Goal: Task Accomplishment & Management: Use online tool/utility

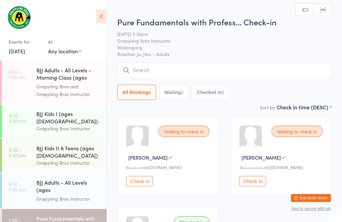
scroll to position [0, 0]
click at [170, 67] on input "search" at bounding box center [224, 70] width 214 height 15
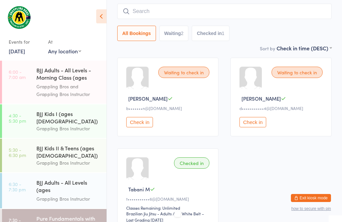
scroll to position [64, 0]
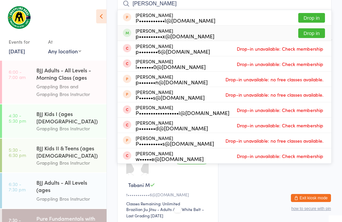
type input "[PERSON_NAME]"
click at [314, 30] on button "Drop in" at bounding box center [311, 33] width 27 height 10
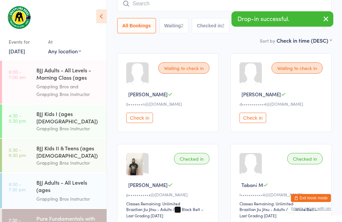
scroll to position [17, 0]
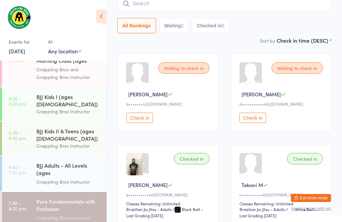
click at [74, 165] on div "BJJ Adults - All Levels (ages [DEMOGRAPHIC_DATA]+)" at bounding box center [68, 170] width 64 height 16
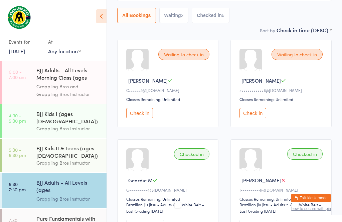
scroll to position [78, 0]
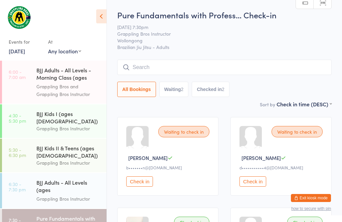
click at [157, 71] on input "search" at bounding box center [224, 67] width 214 height 15
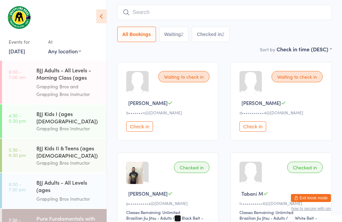
scroll to position [60, 0]
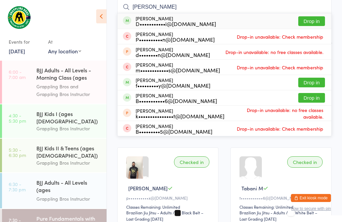
type input "[PERSON_NAME]"
click at [304, 18] on button "Drop in" at bounding box center [311, 21] width 27 height 10
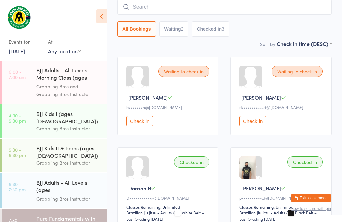
click at [207, 12] on input "search" at bounding box center [224, 6] width 214 height 15
type input "T"
click at [181, 36] on button "Waiting 2" at bounding box center [173, 28] width 29 height 15
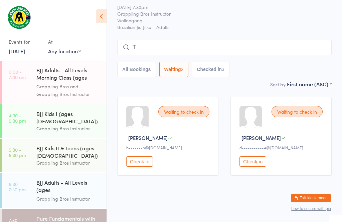
scroll to position [27, 0]
click at [200, 42] on input "T" at bounding box center [224, 47] width 214 height 15
click at [135, 62] on button "All Bookings" at bounding box center [136, 69] width 39 height 15
select select "5"
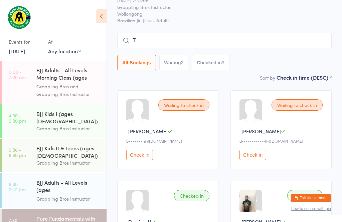
click at [146, 34] on input "T" at bounding box center [224, 40] width 214 height 15
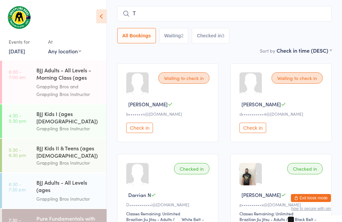
scroll to position [60, 0]
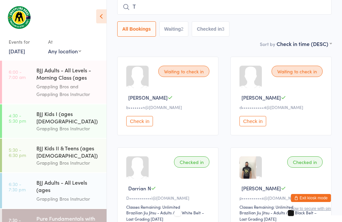
click at [146, 34] on button "All Bookings" at bounding box center [136, 28] width 39 height 15
click at [184, 9] on input "T" at bounding box center [224, 6] width 214 height 15
type input "7"
click at [196, 37] on button "Checked in 3" at bounding box center [210, 28] width 38 height 15
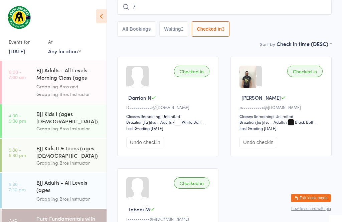
click at [144, 35] on button "All Bookings" at bounding box center [136, 28] width 39 height 15
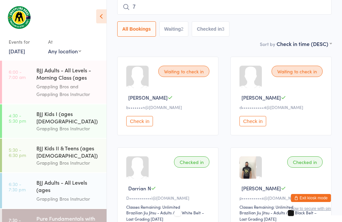
scroll to position [17, 0]
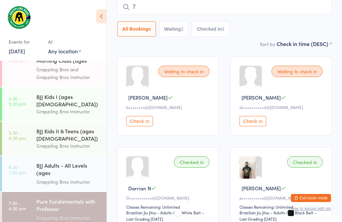
click at [82, 198] on div "Pure Fundamentals with Professor [PERSON_NAME] (ages [DEMOGRAPHIC_DATA]+)" at bounding box center [68, 206] width 64 height 16
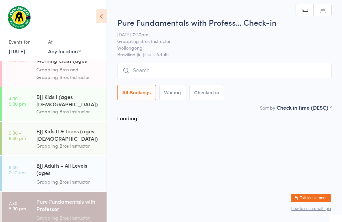
scroll to position [0, 0]
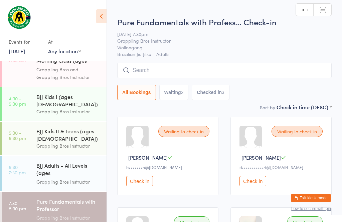
click at [176, 65] on input "search" at bounding box center [224, 70] width 214 height 15
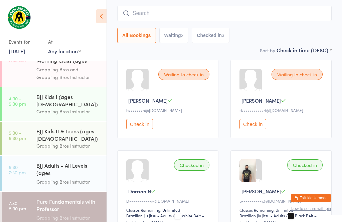
scroll to position [64, 0]
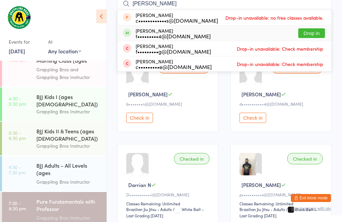
type input "[PERSON_NAME]"
click at [315, 37] on button "Drop in" at bounding box center [311, 33] width 27 height 10
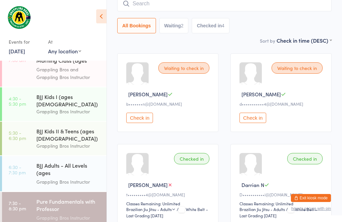
click at [143, 6] on input "search" at bounding box center [224, 3] width 214 height 15
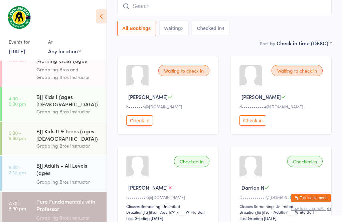
scroll to position [60, 0]
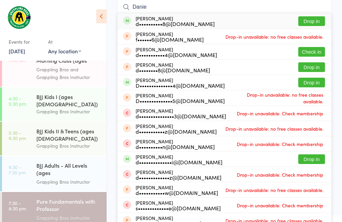
type input "Danie"
click at [315, 21] on button "Drop in" at bounding box center [311, 21] width 27 height 10
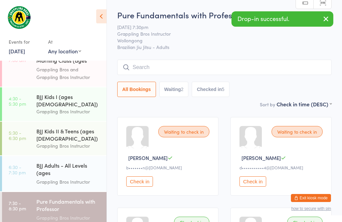
scroll to position [0, 0]
click at [63, 167] on div "BJJ Adults - All Levels (ages [DEMOGRAPHIC_DATA]+)" at bounding box center [68, 170] width 64 height 16
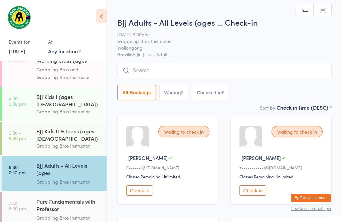
click at [144, 87] on button "All Bookings" at bounding box center [136, 92] width 39 height 15
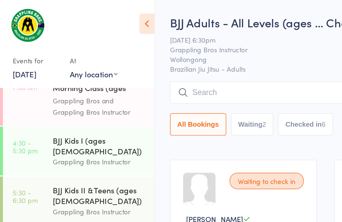
click at [117, 63] on input "search" at bounding box center [224, 63] width 214 height 15
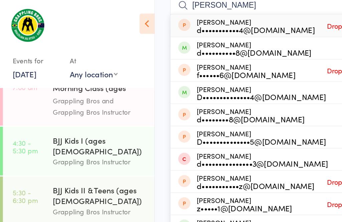
scroll to position [64, 106]
type input "[PERSON_NAME]"
click at [298, 34] on button "Drop in" at bounding box center [311, 33] width 27 height 10
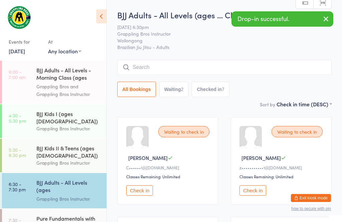
scroll to position [0, 0]
